Goal: Information Seeking & Learning: Learn about a topic

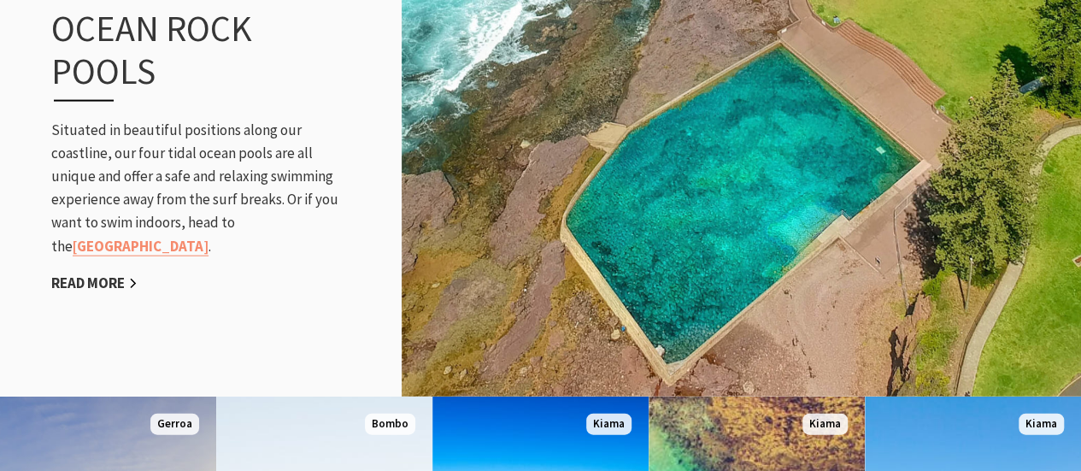
scroll to position [1883, 0]
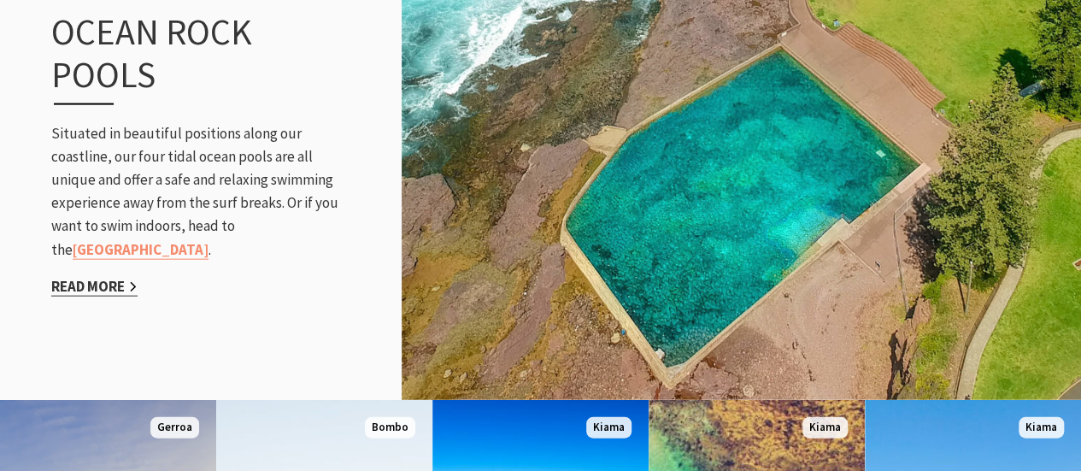
click at [118, 277] on link "Read More" at bounding box center [94, 287] width 86 height 20
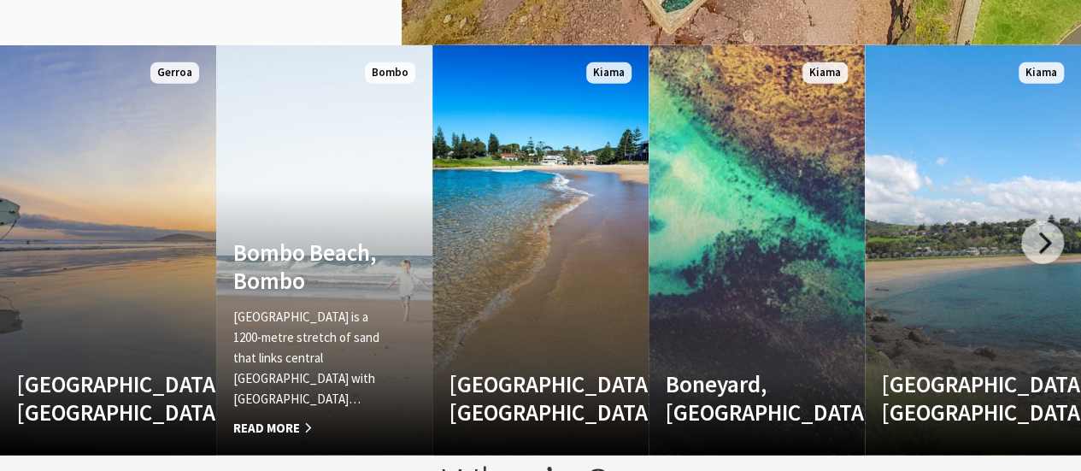
scroll to position [2460, 0]
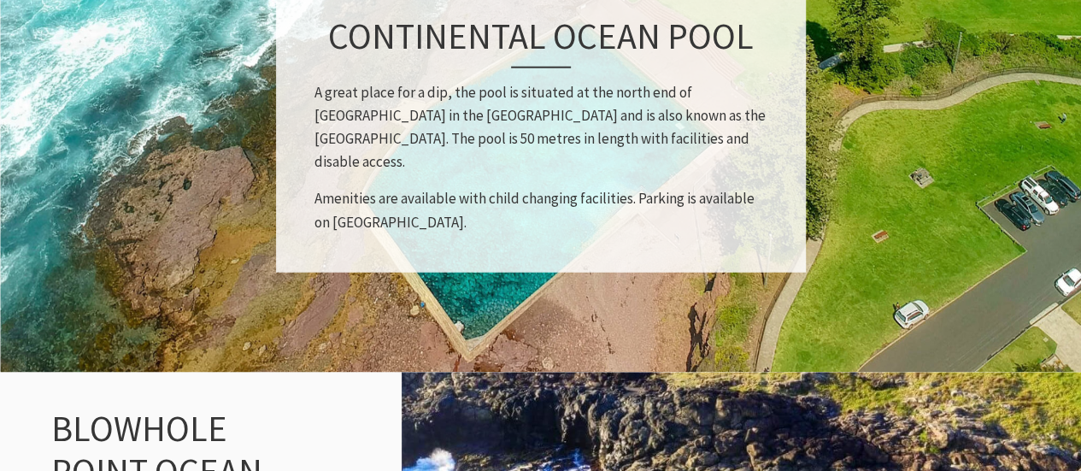
scroll to position [1367, 0]
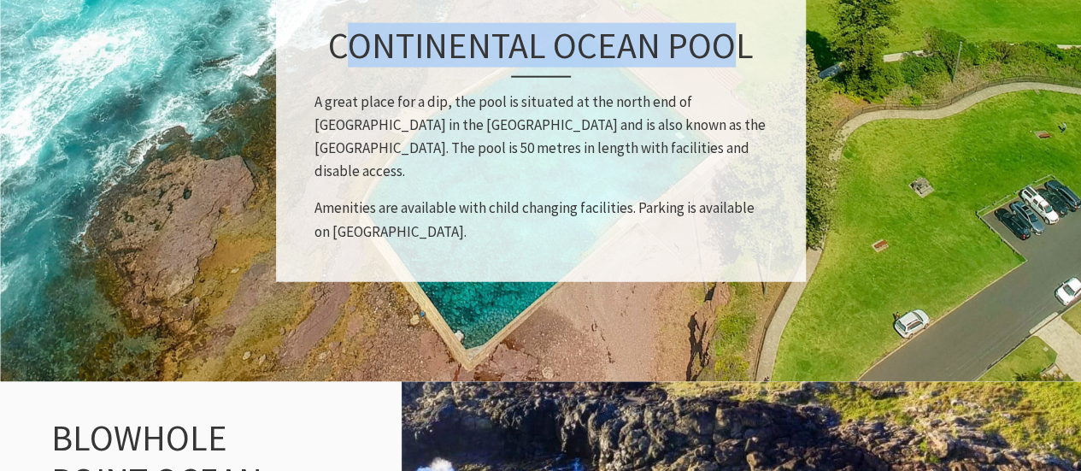
drag, startPoint x: 340, startPoint y: 51, endPoint x: 734, endPoint y: 68, distance: 394.4
click at [734, 68] on h3 "Continental Ocean Pool" at bounding box center [541, 49] width 453 height 53
click at [600, 69] on h3 "Continental Ocean Pool" at bounding box center [541, 49] width 453 height 53
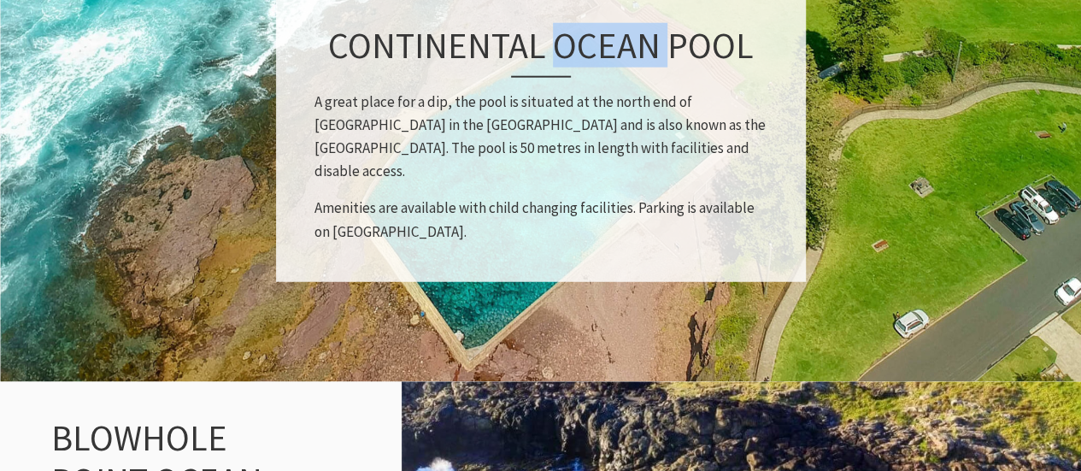
click at [600, 69] on h3 "Continental Ocean Pool" at bounding box center [541, 49] width 453 height 53
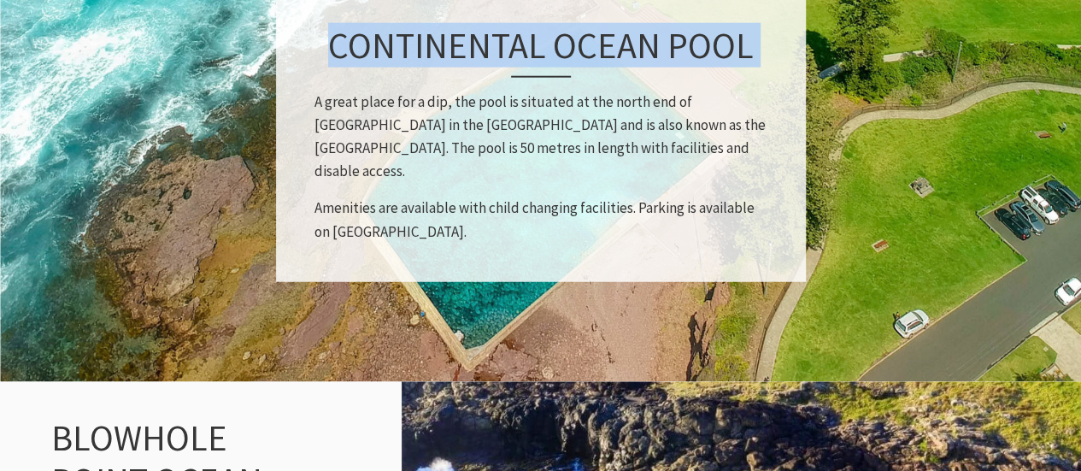
click at [600, 69] on h3 "Continental Ocean Pool" at bounding box center [541, 49] width 453 height 53
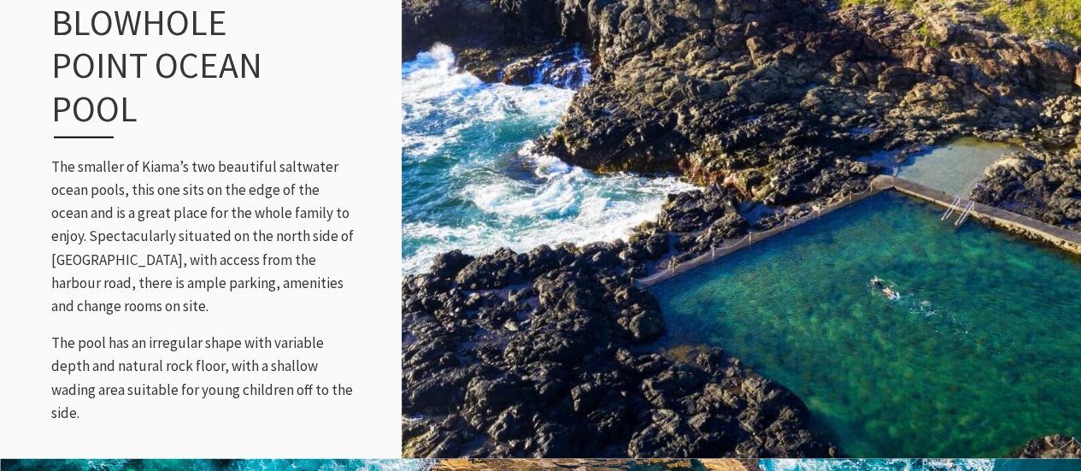
scroll to position [1781, 0]
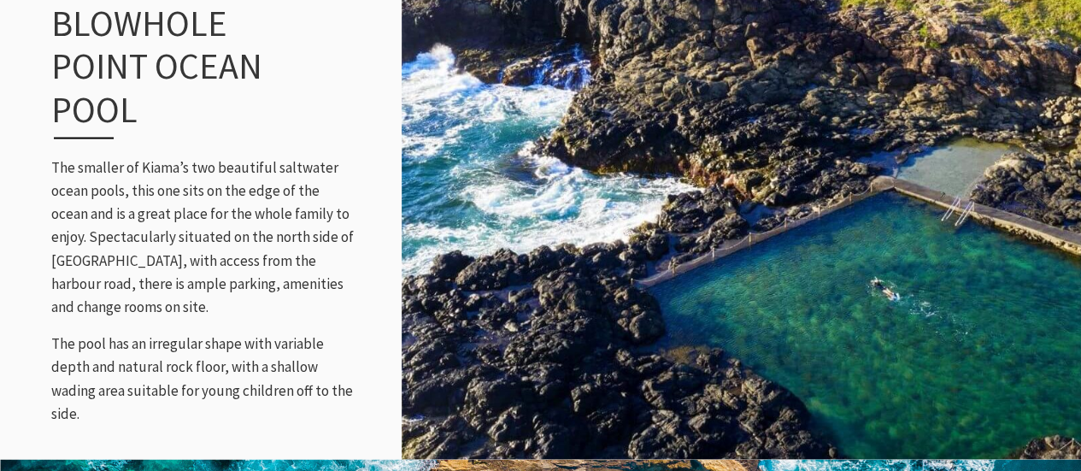
click at [664, 260] on img at bounding box center [742, 214] width 680 height 498
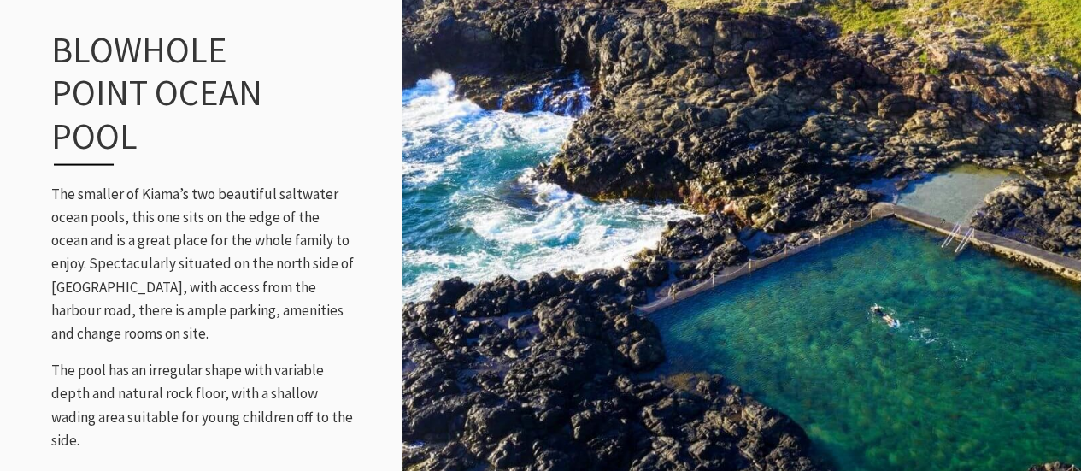
scroll to position [1746, 0]
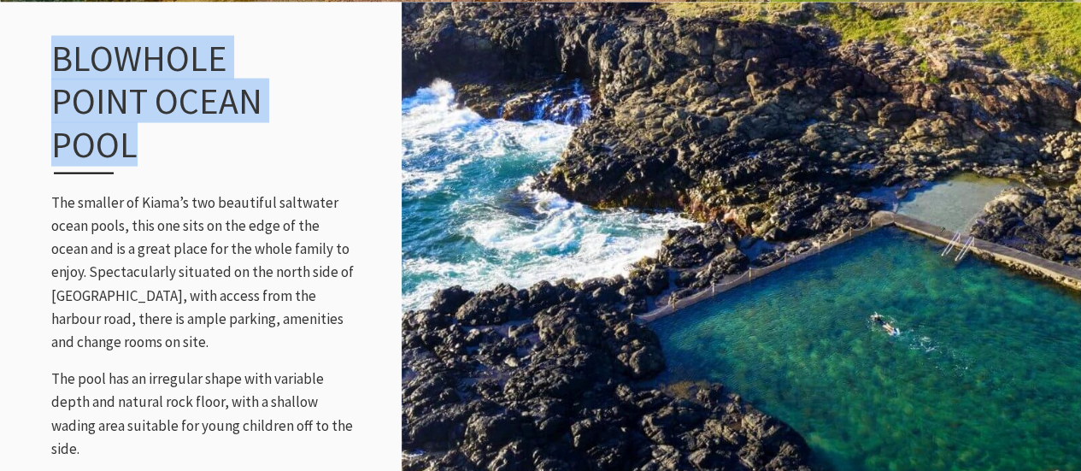
drag, startPoint x: 248, startPoint y: 134, endPoint x: 30, endPoint y: 81, distance: 224.3
click at [30, 81] on div "Blowhole Point Ocean Pool The smaller of Kiama’s two beautiful saltwater ocean …" at bounding box center [540, 249] width 1081 height 492
copy h3 "Blowhole Point Ocean Pool"
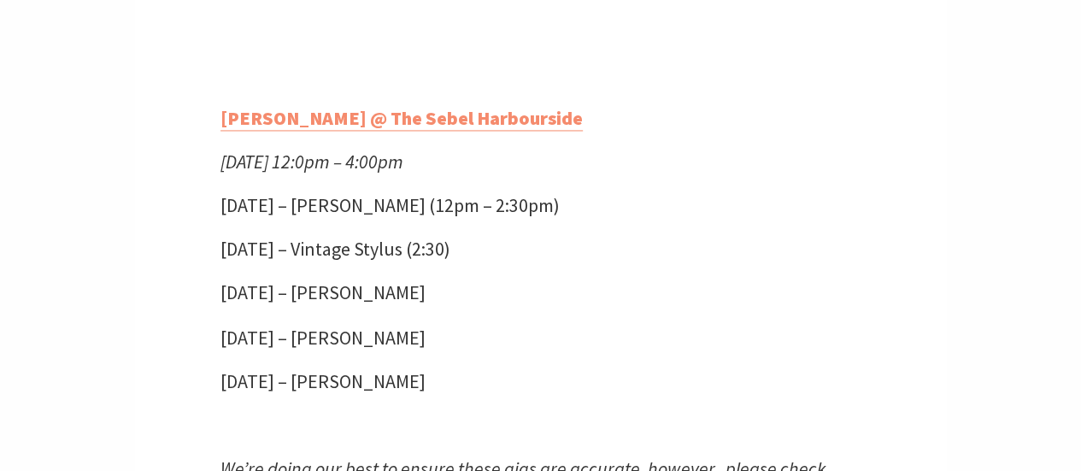
scroll to position [4557, 0]
